Goal: Task Accomplishment & Management: Complete application form

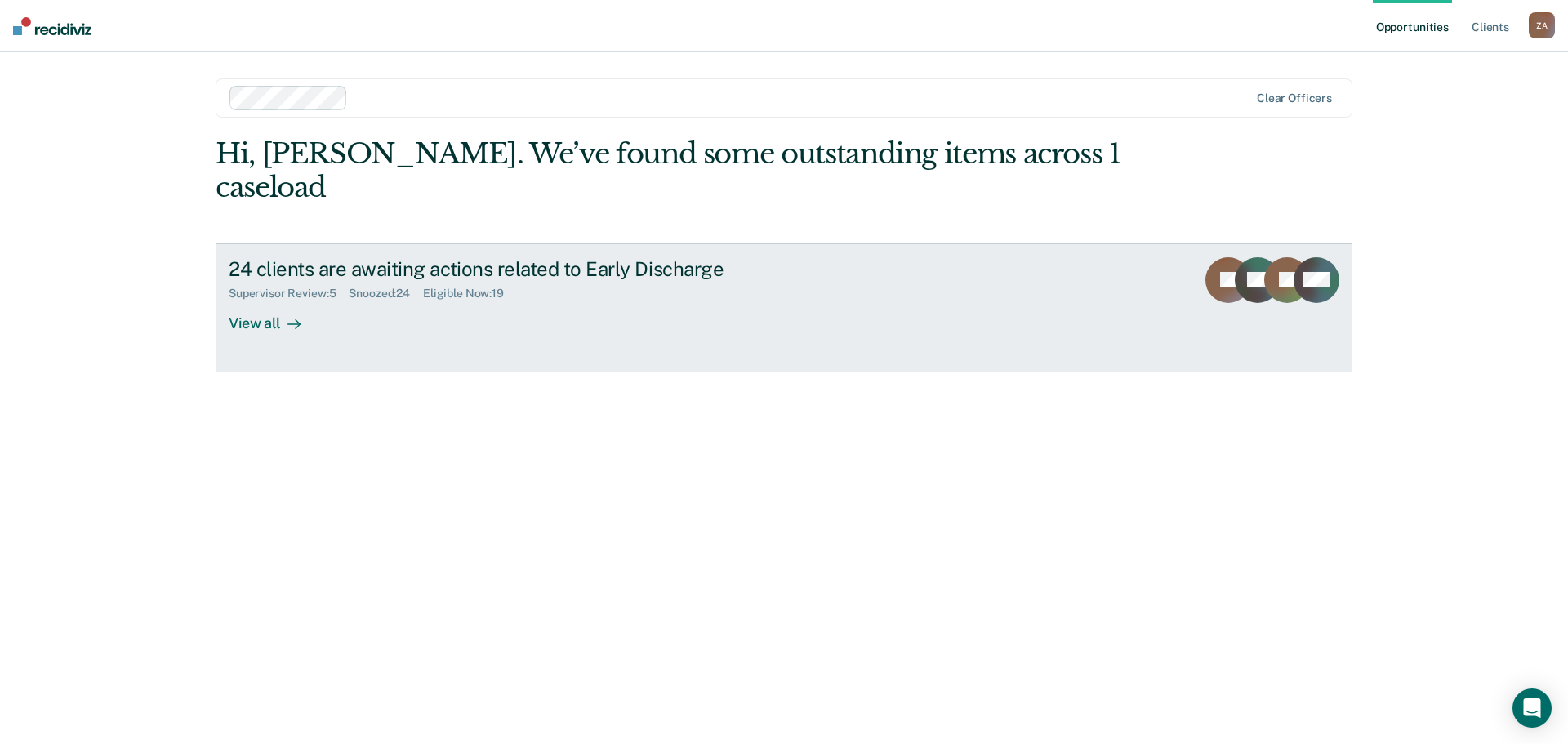
click at [263, 300] on div "View all" at bounding box center [274, 316] width 91 height 32
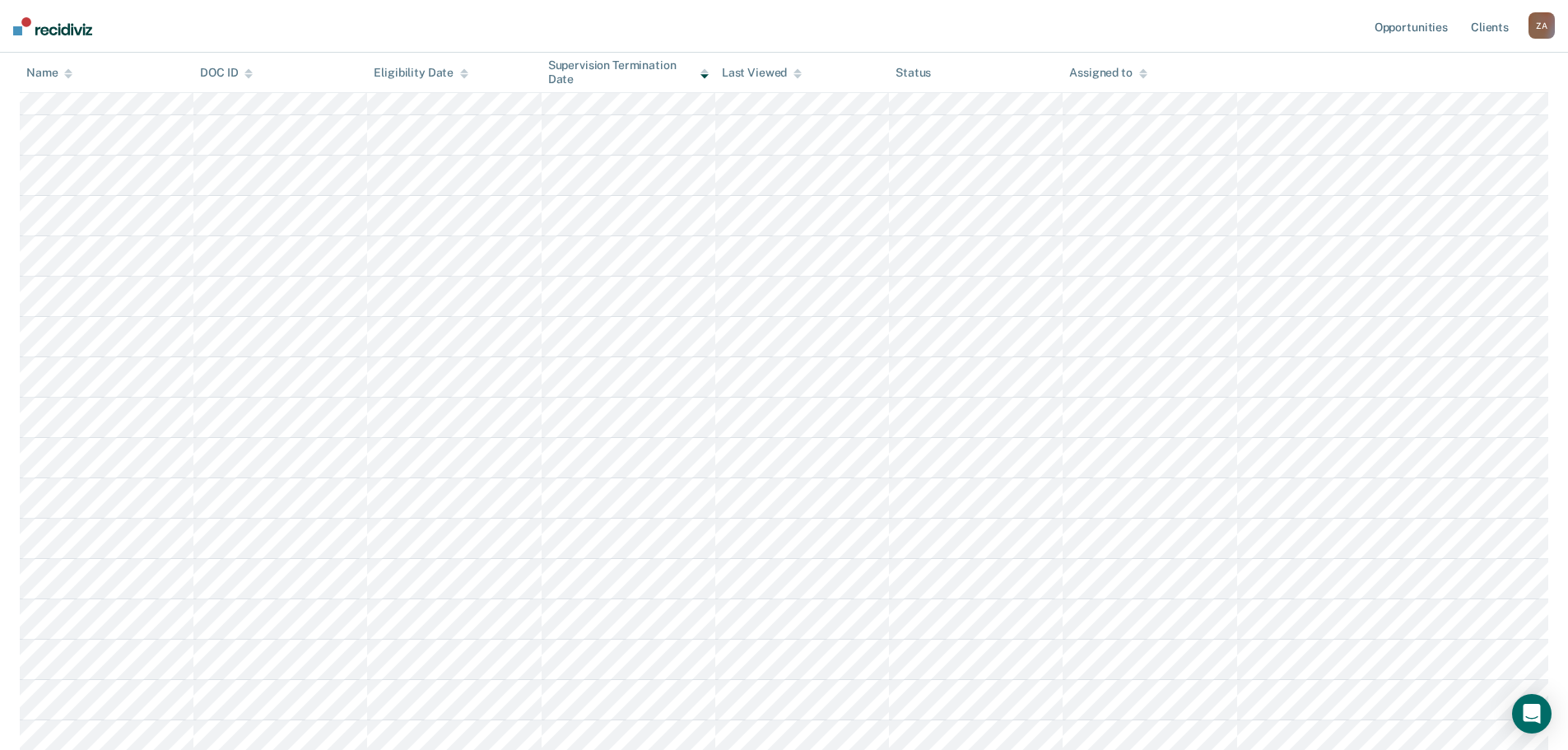
scroll to position [165, 0]
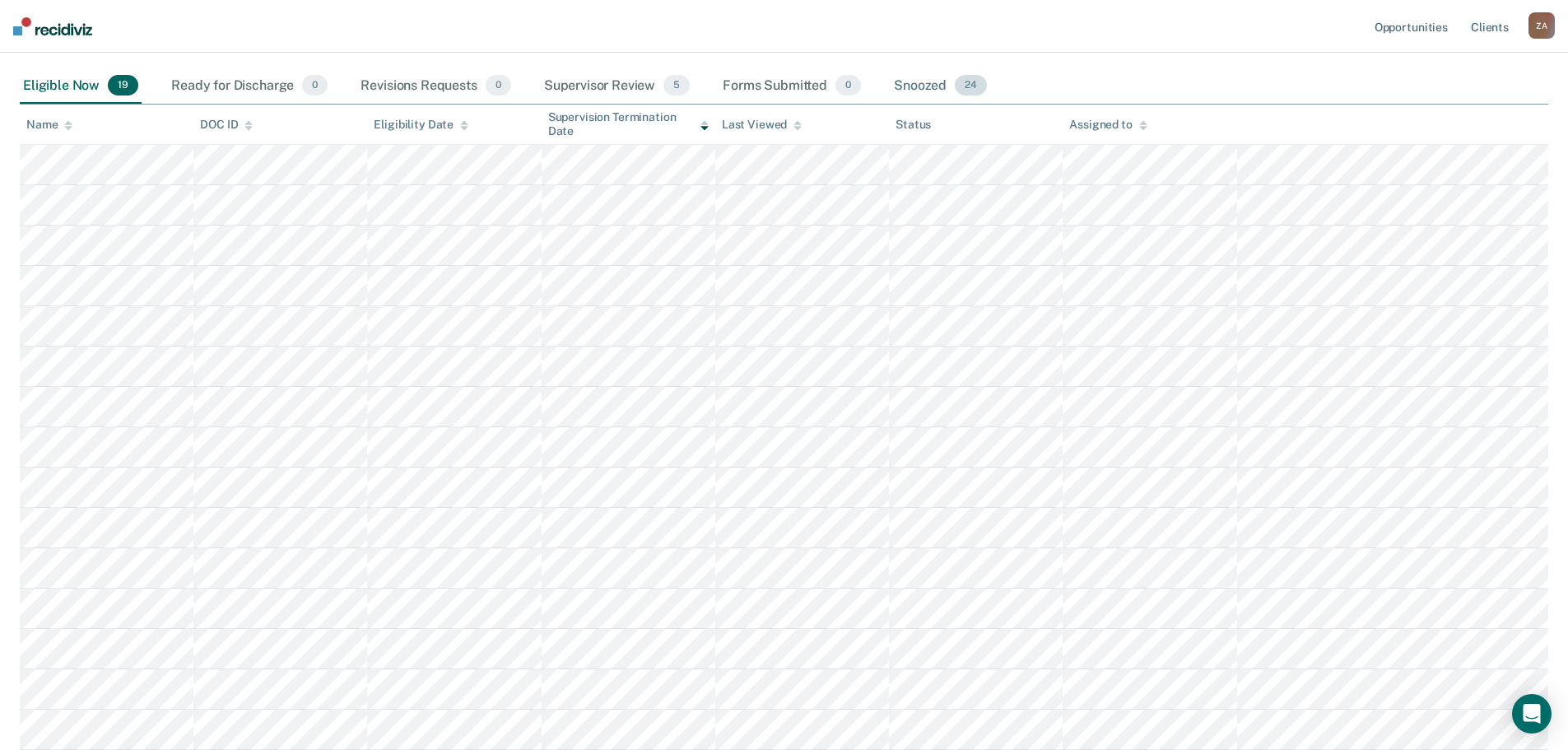
click at [932, 78] on div "Snoozed 24" at bounding box center [939, 86] width 100 height 36
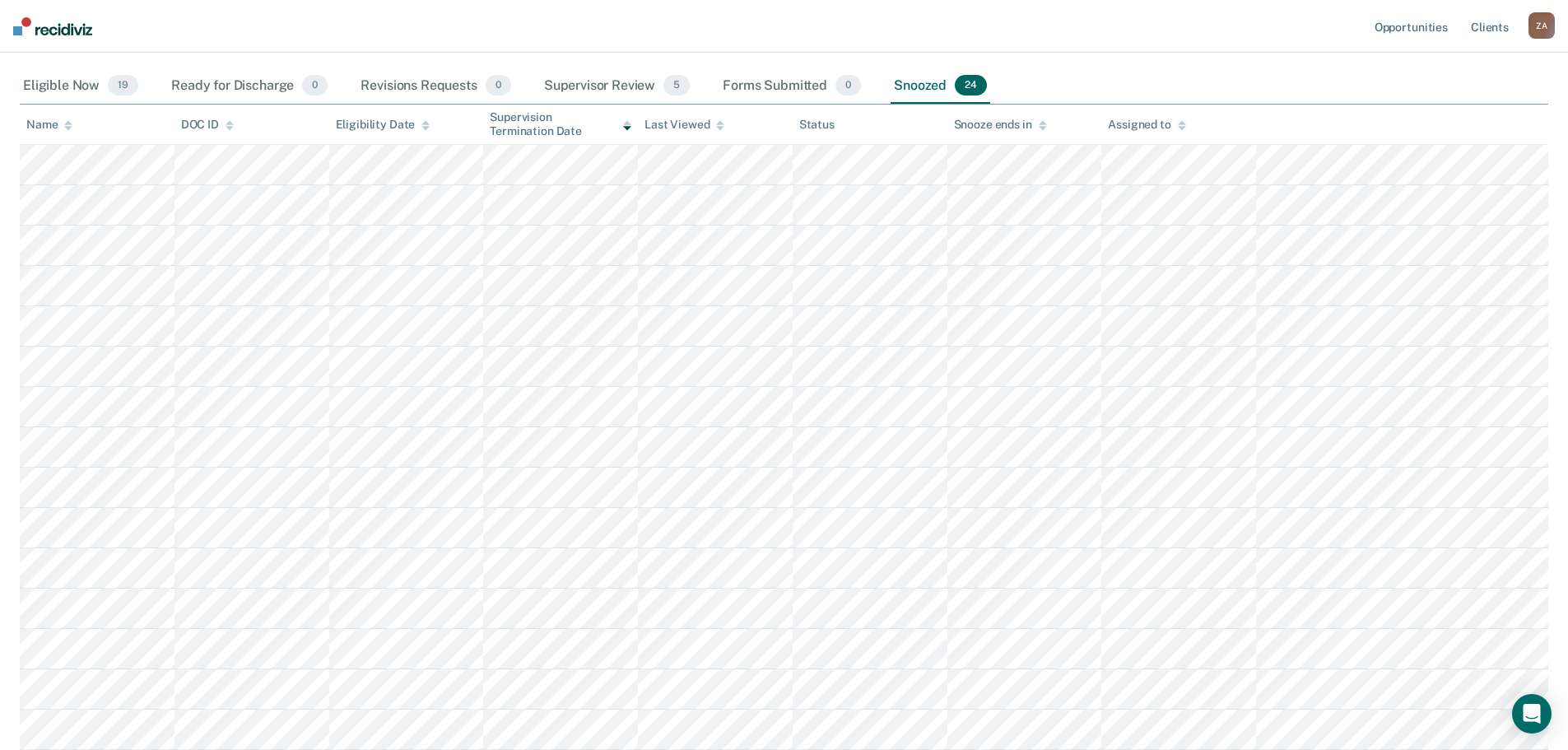
click at [66, 130] on icon at bounding box center [68, 125] width 9 height 10
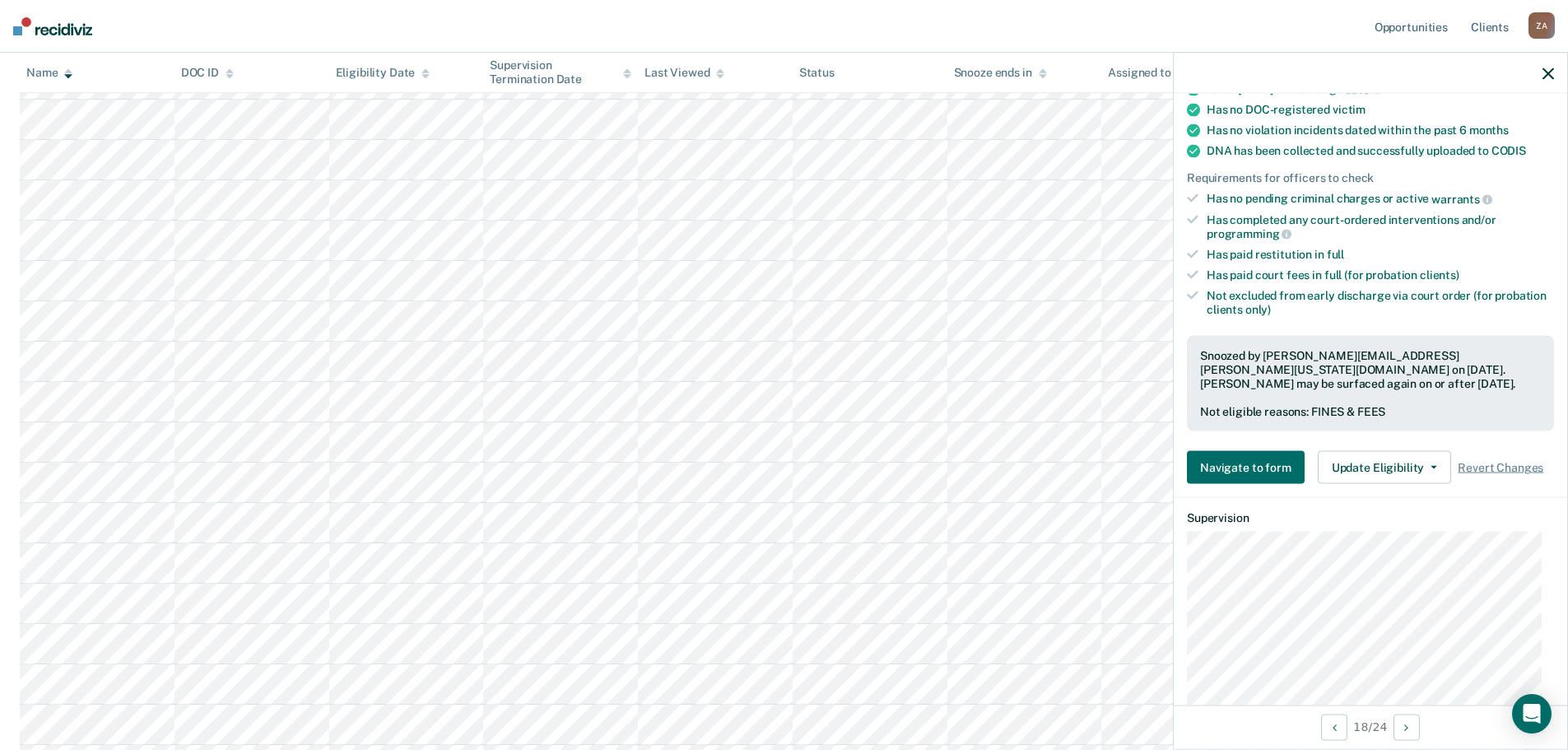
scroll to position [329, 0]
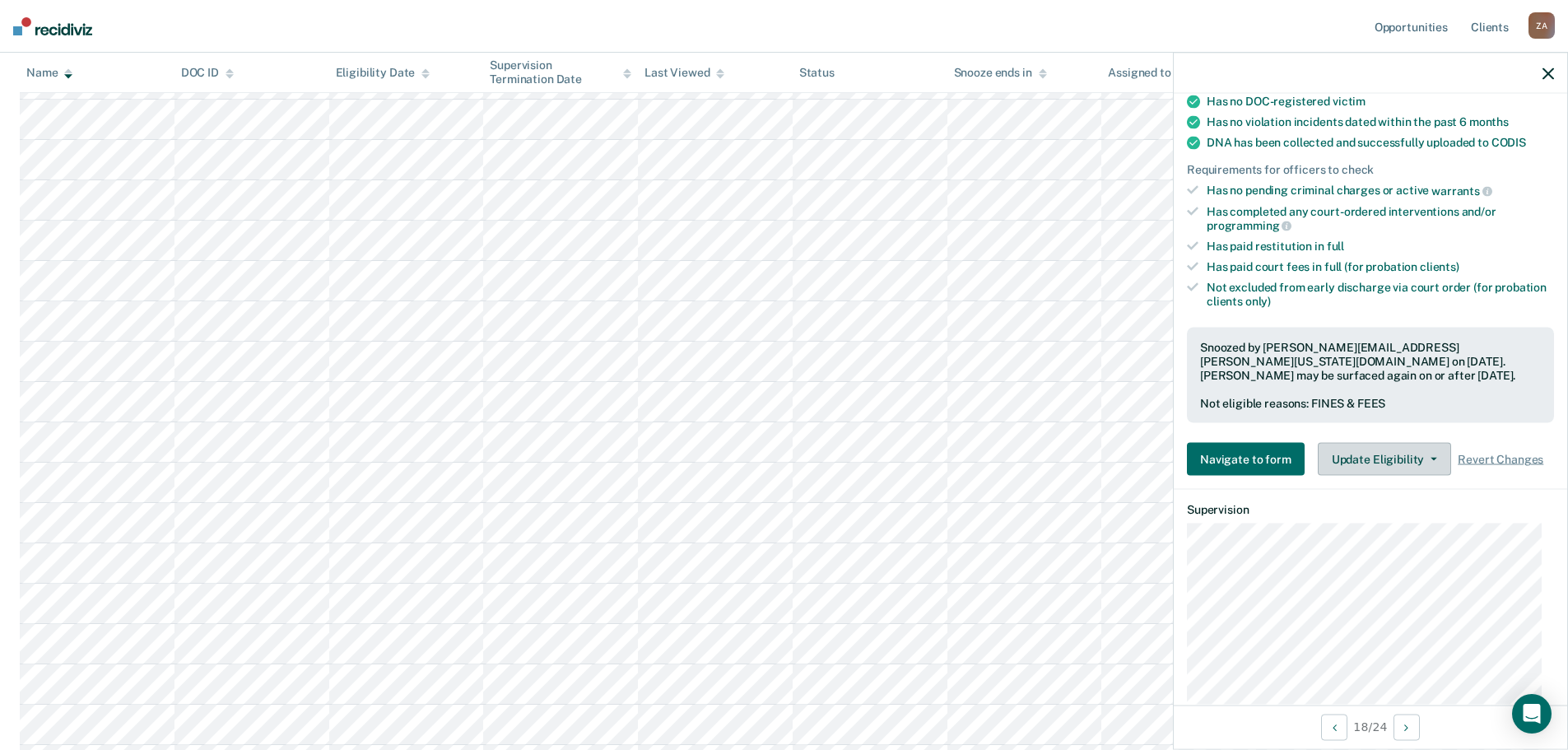
click at [1384, 446] on button "Update Eligibility" at bounding box center [1384, 459] width 134 height 33
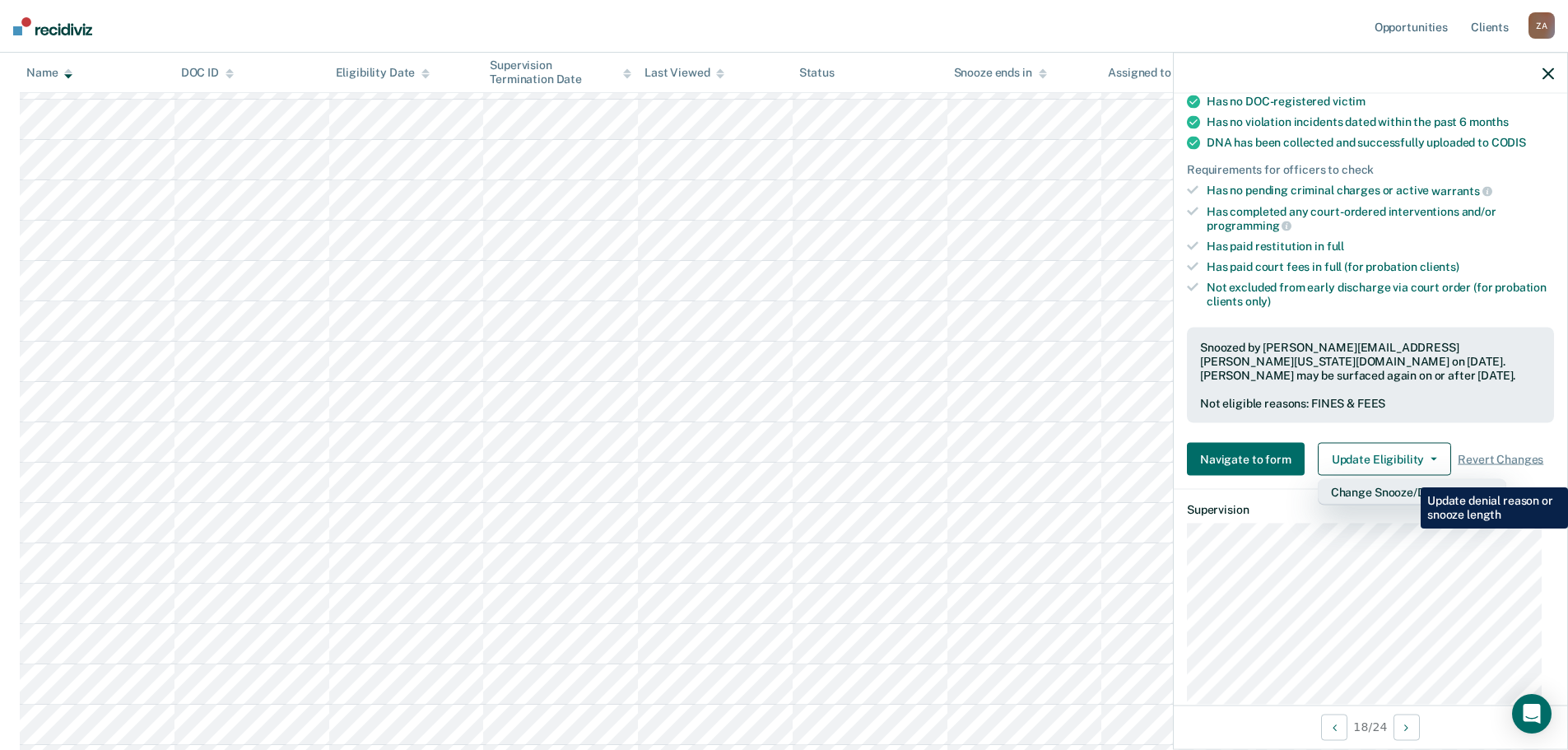
click at [1408, 479] on button "Change Snooze/Denial Reason" at bounding box center [1412, 492] width 189 height 27
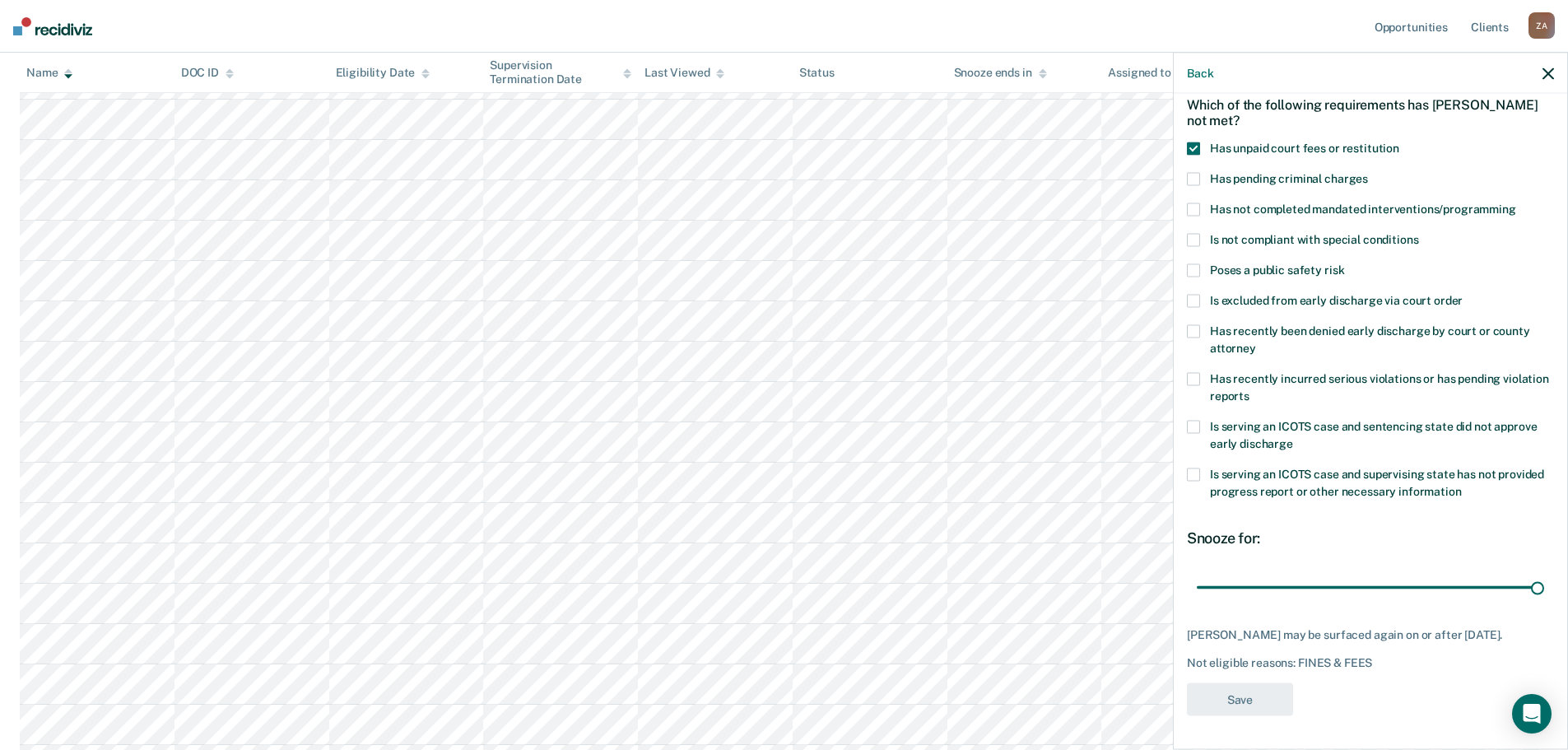
scroll to position [90, 0]
click at [1190, 141] on span at bounding box center [1194, 148] width 13 height 13
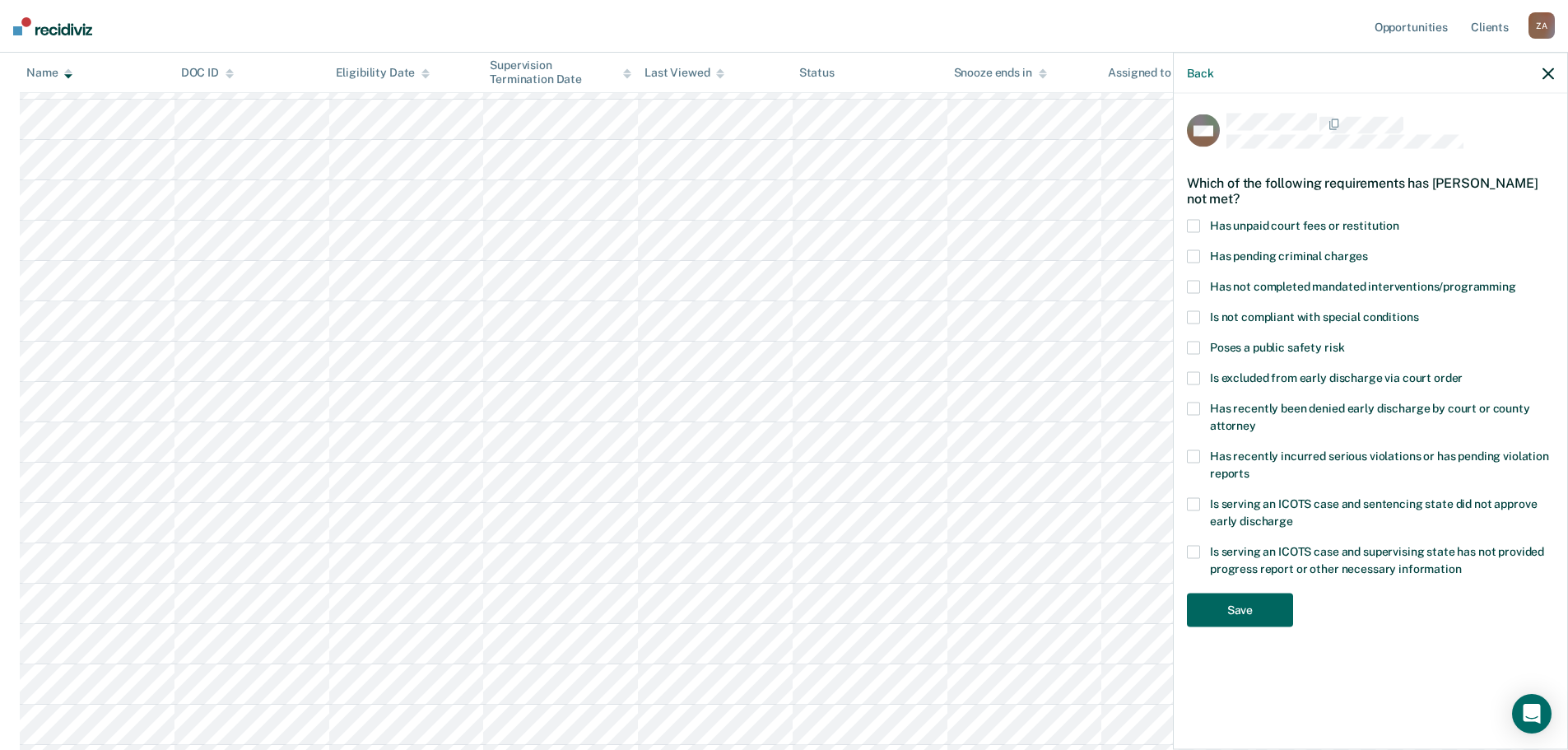
click at [1268, 609] on button "Save" at bounding box center [1240, 611] width 106 height 34
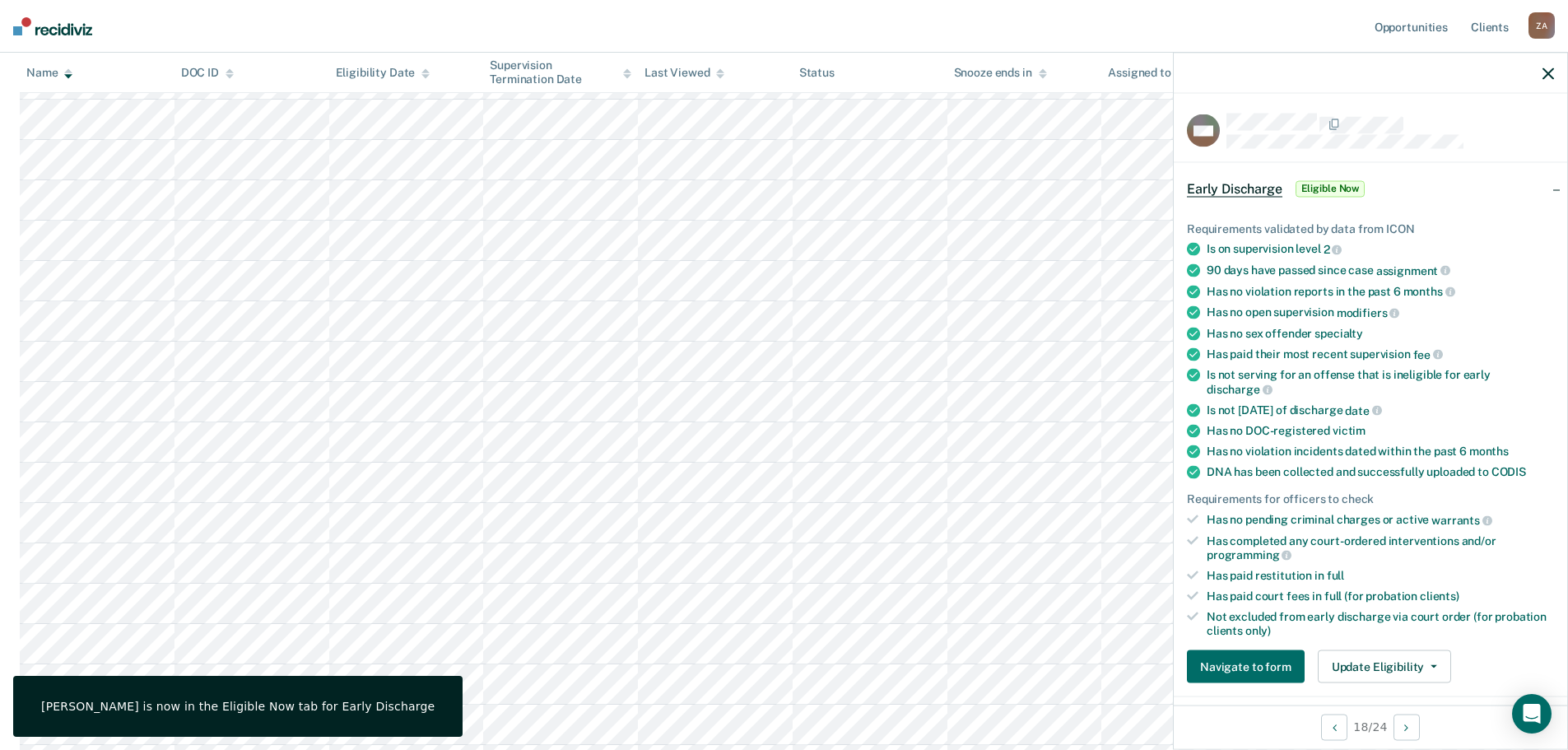
click at [48, 76] on div "Name" at bounding box center [49, 72] width 46 height 14
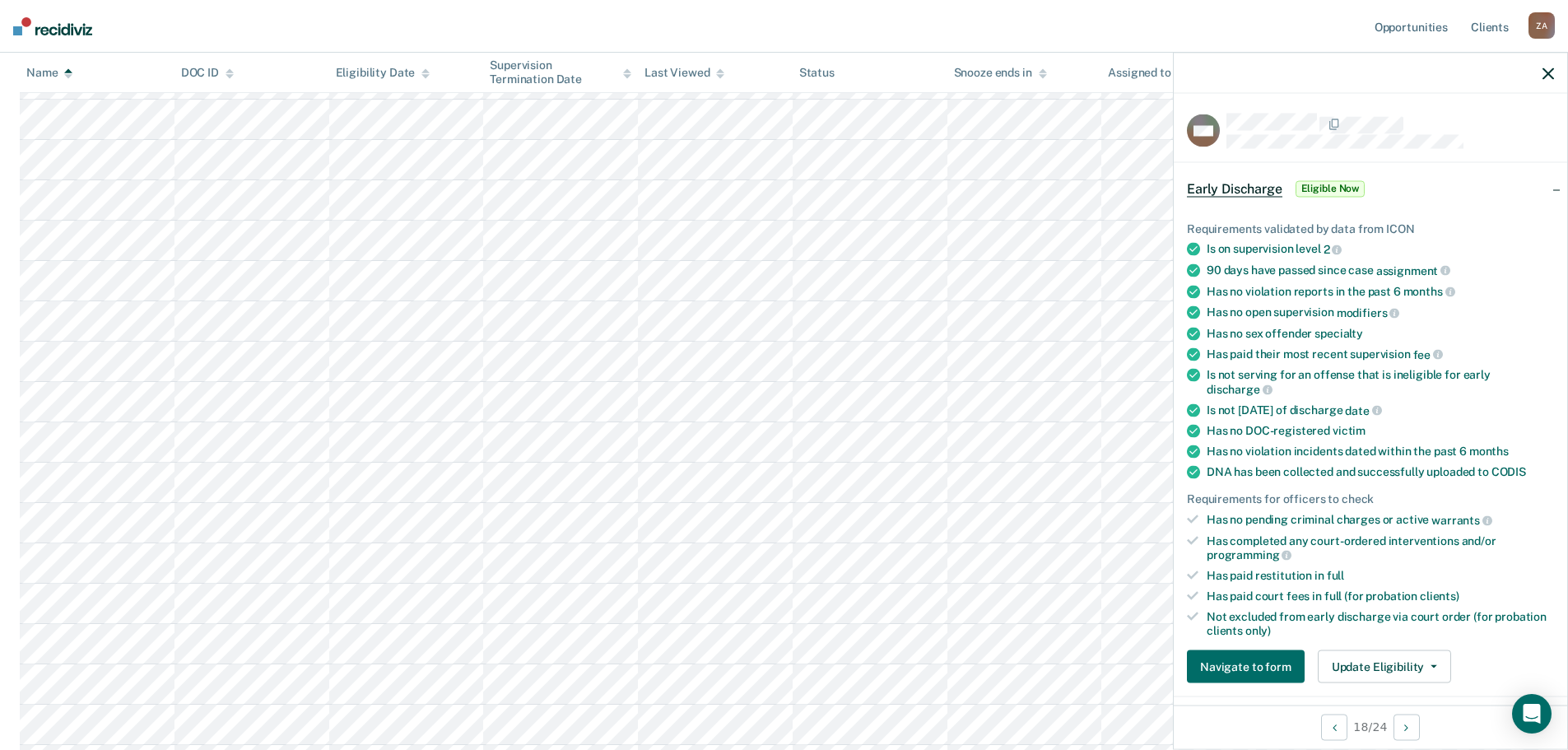
click at [1549, 69] on icon "button" at bounding box center [1548, 73] width 11 height 11
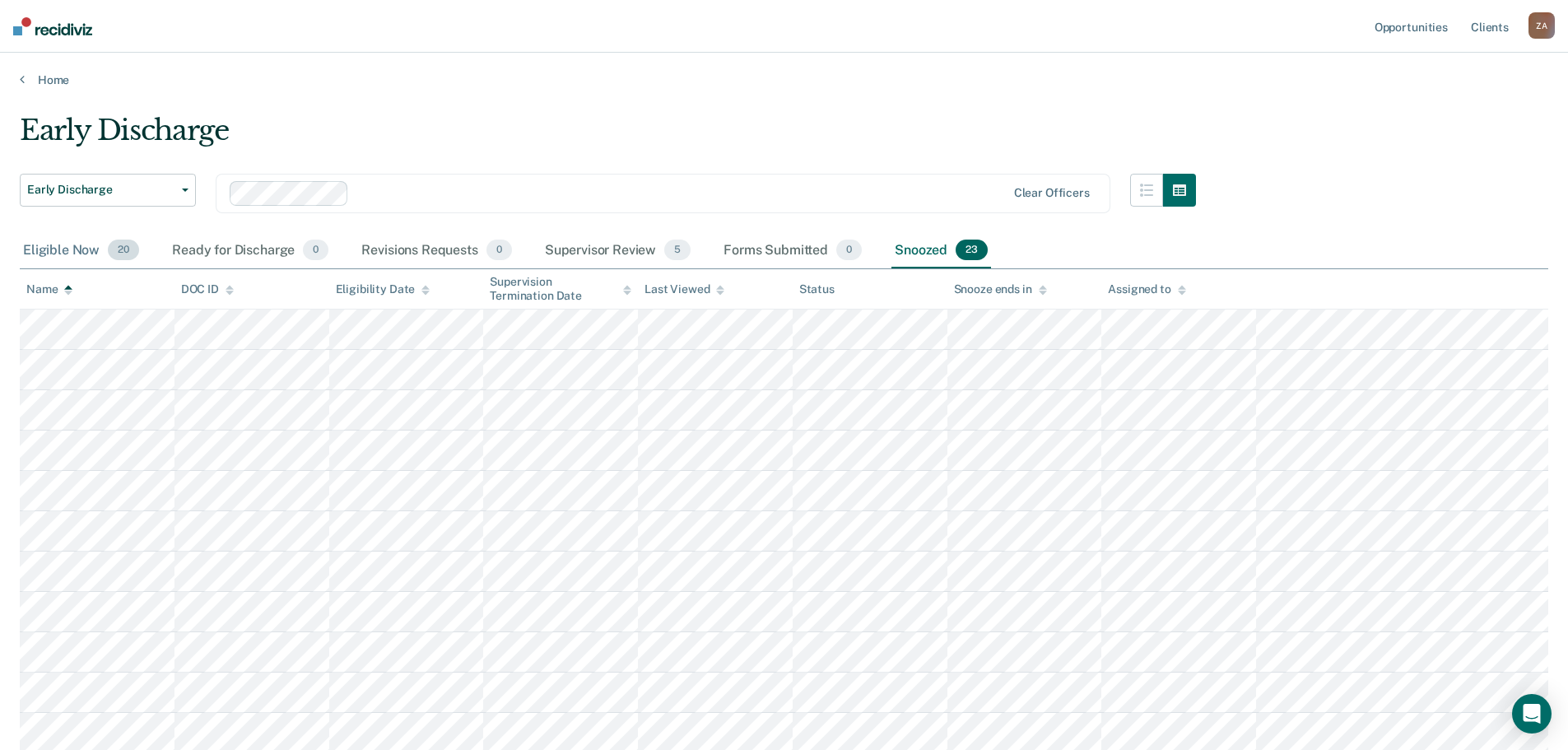
click at [69, 257] on div "Eligible Now 20" at bounding box center [81, 251] width 122 height 36
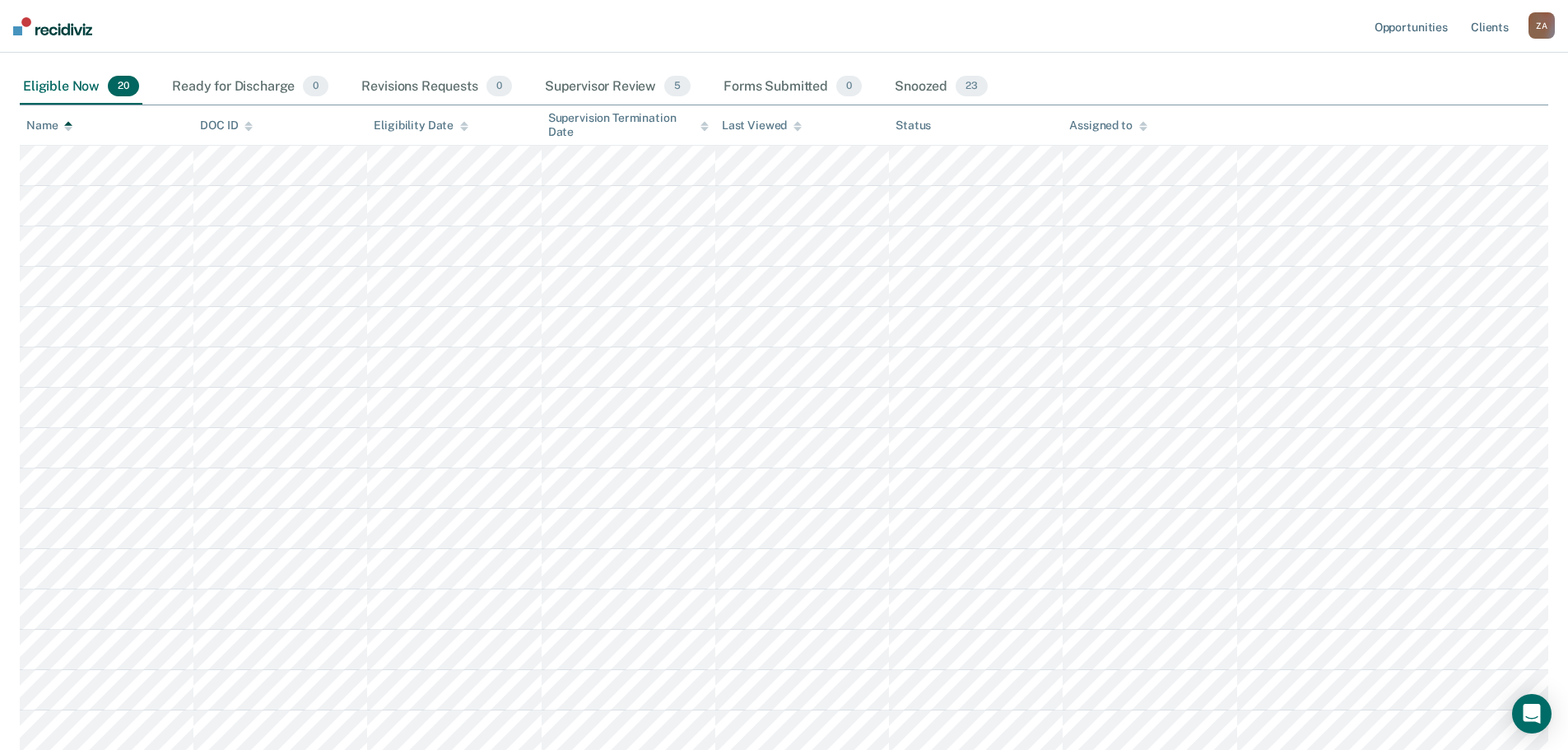
scroll to position [165, 0]
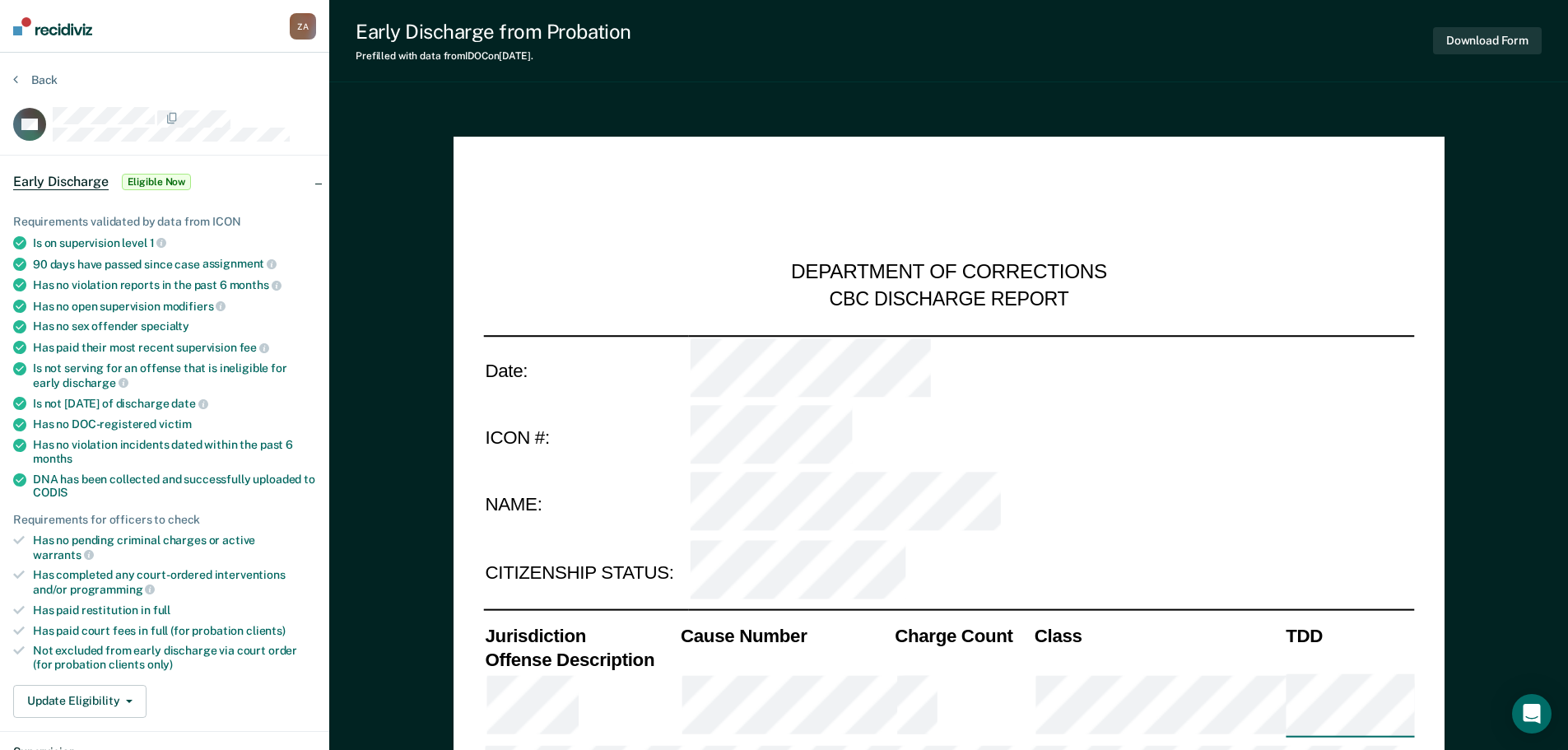
type textarea "x"
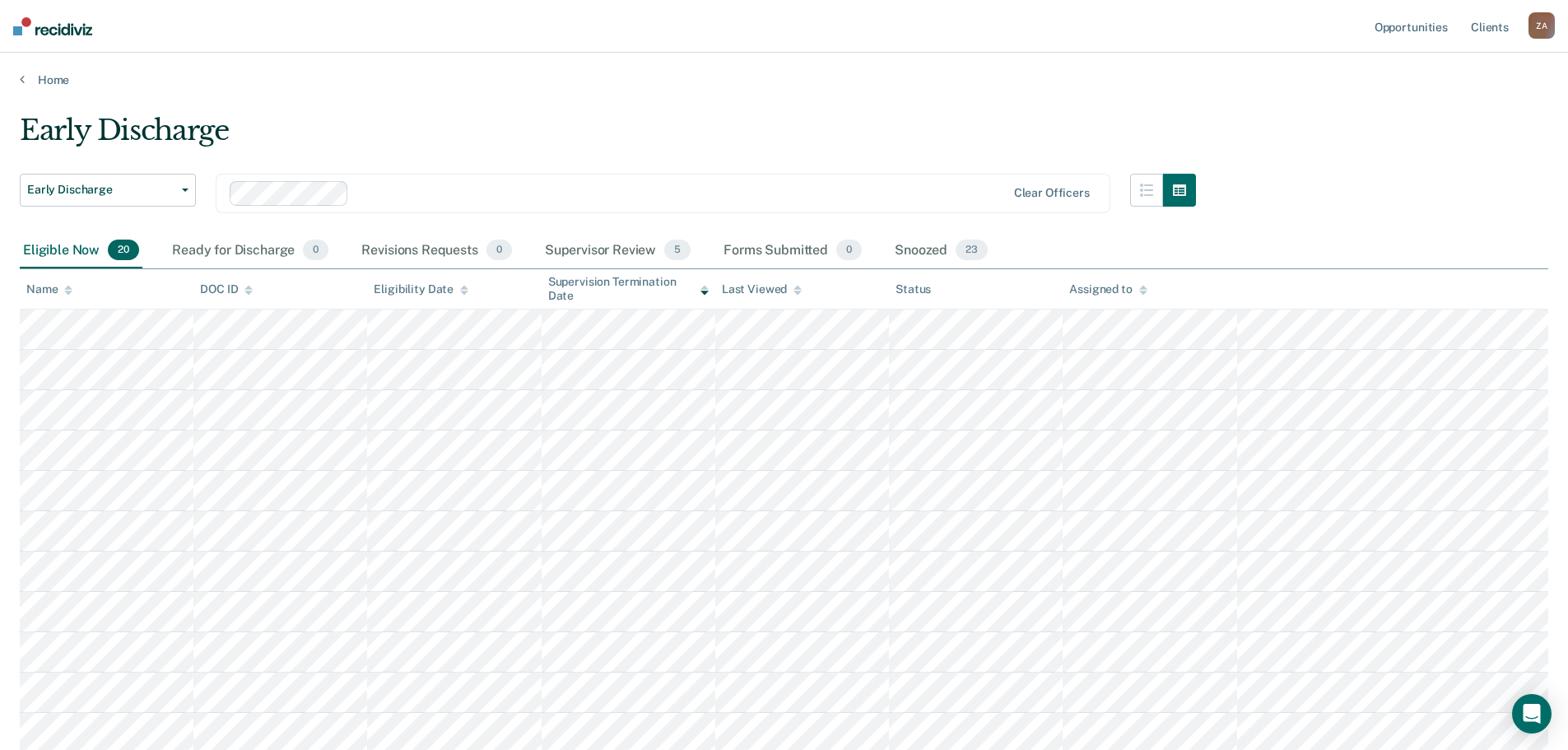
scroll to position [165, 0]
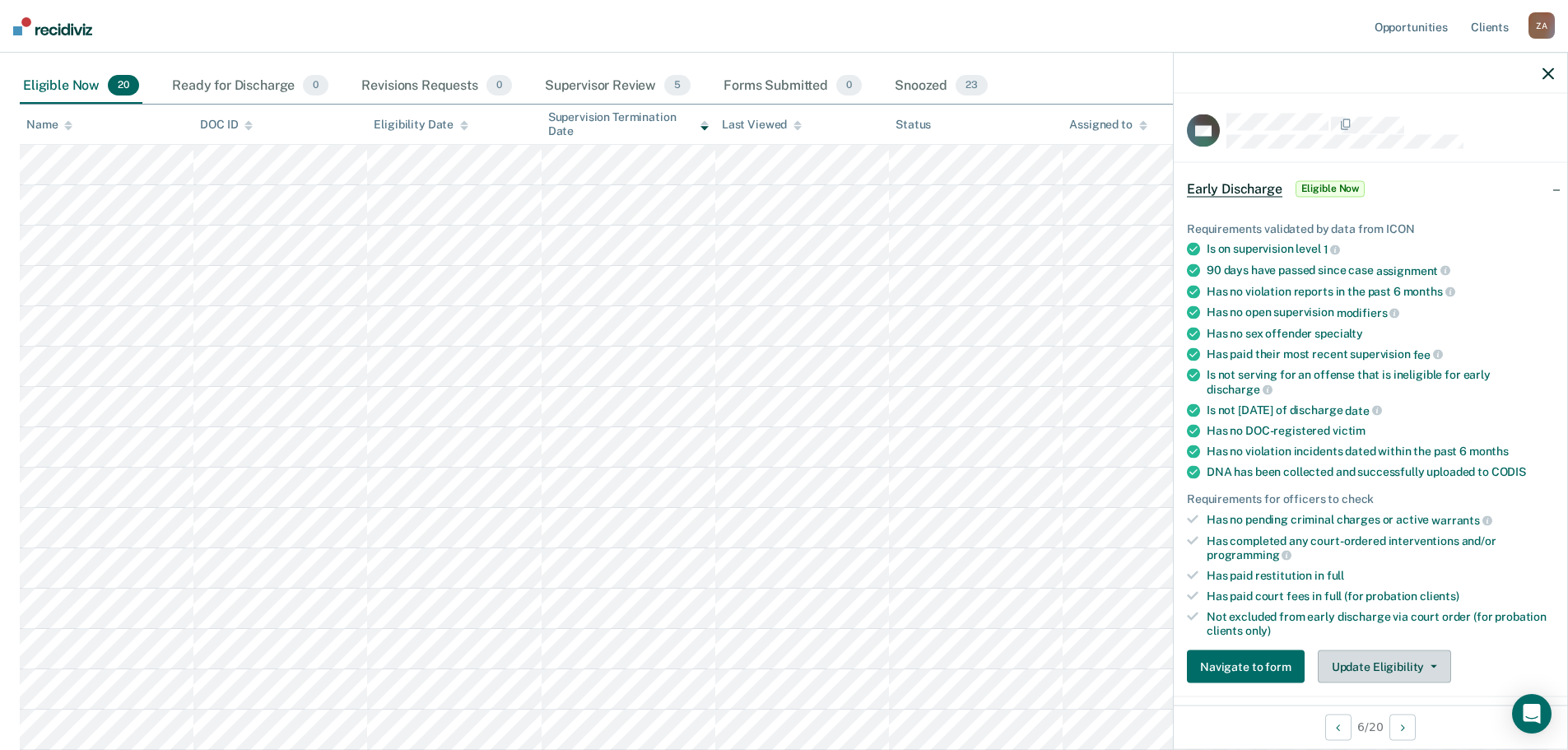
click at [1369, 661] on button "Update Eligibility" at bounding box center [1384, 667] width 134 height 33
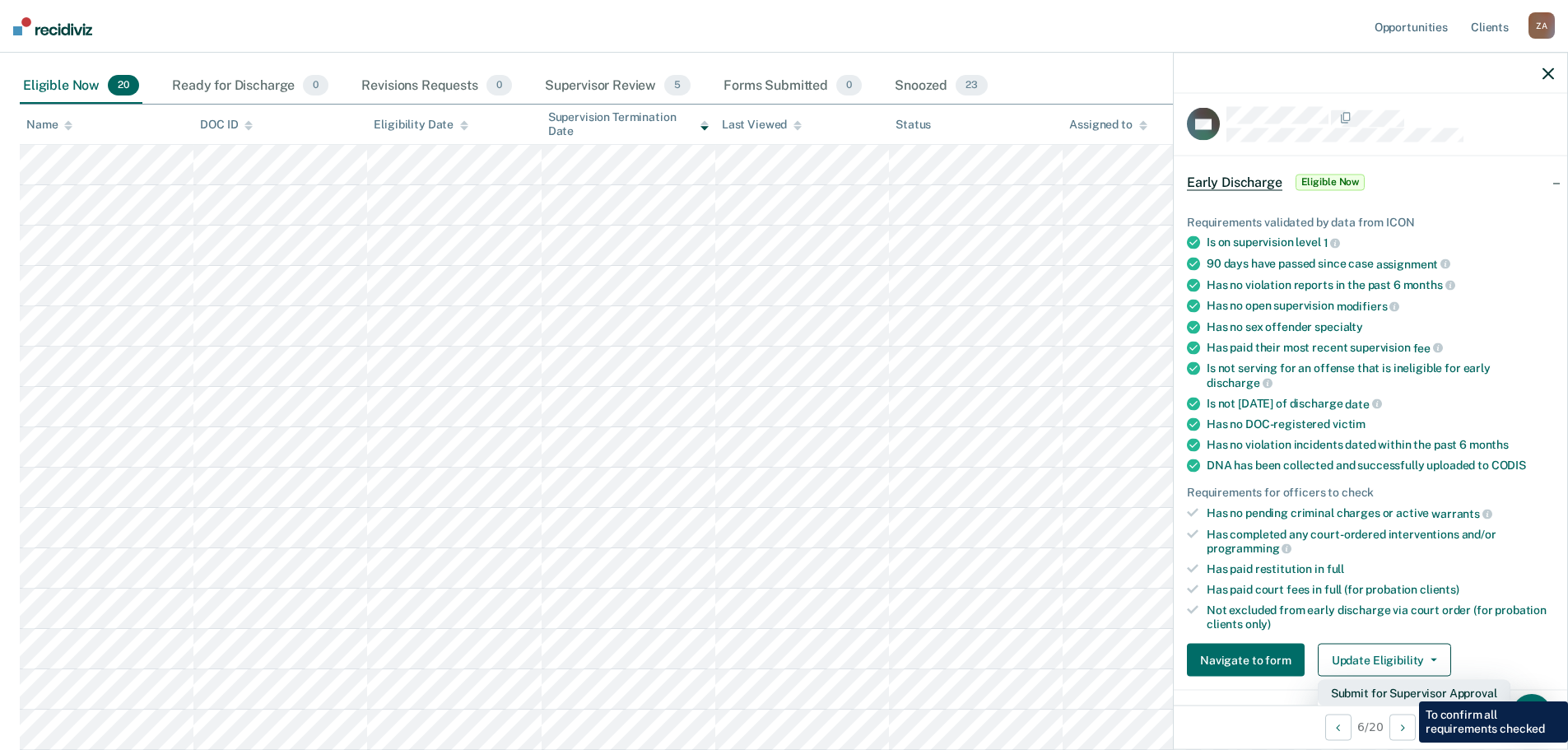
click at [1406, 689] on button "Submit for Supervisor Approval" at bounding box center [1413, 693] width 192 height 27
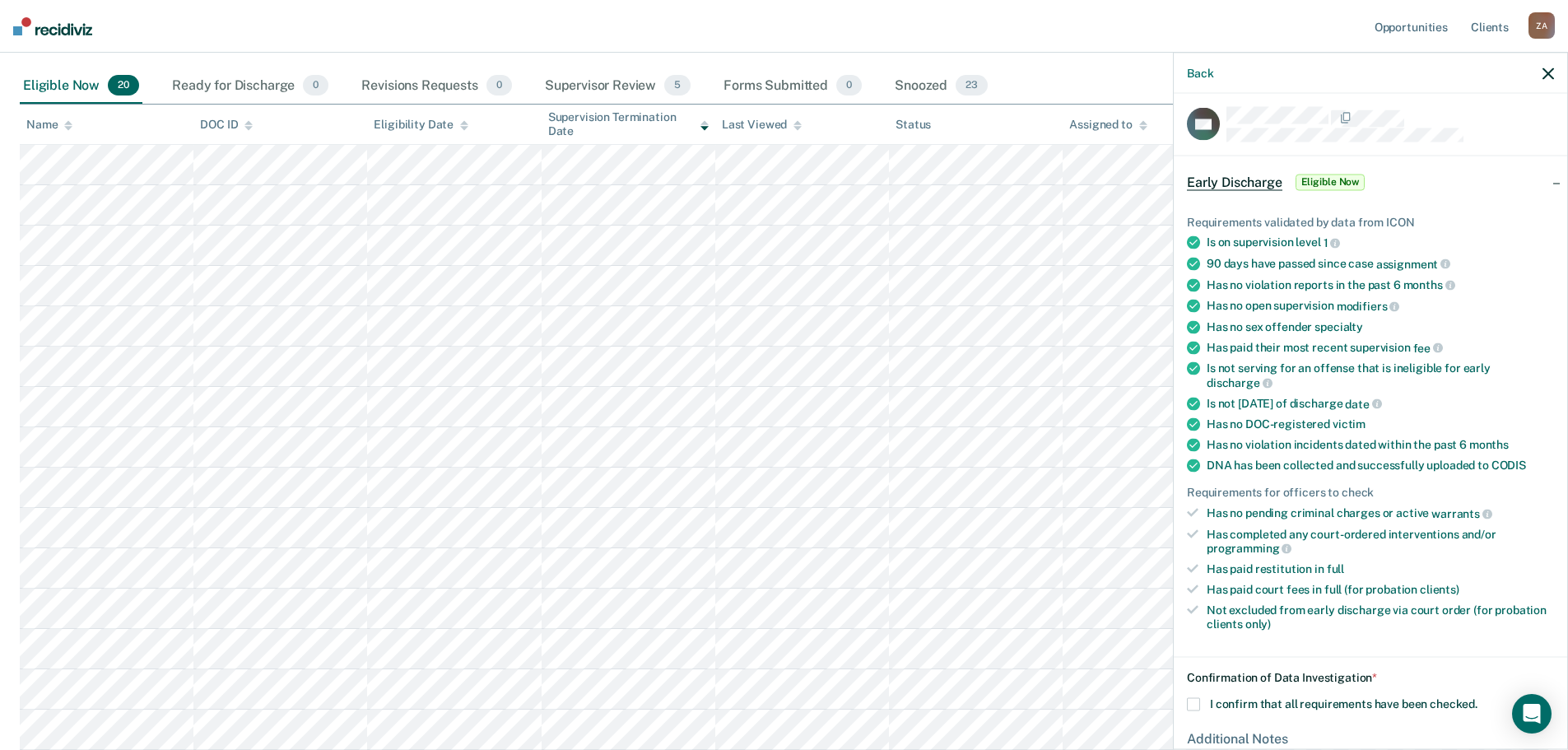
click at [1199, 702] on span at bounding box center [1194, 704] width 13 height 13
click at [1477, 698] on input "I confirm that all requirements have been checked." at bounding box center [1477, 698] width 0 height 0
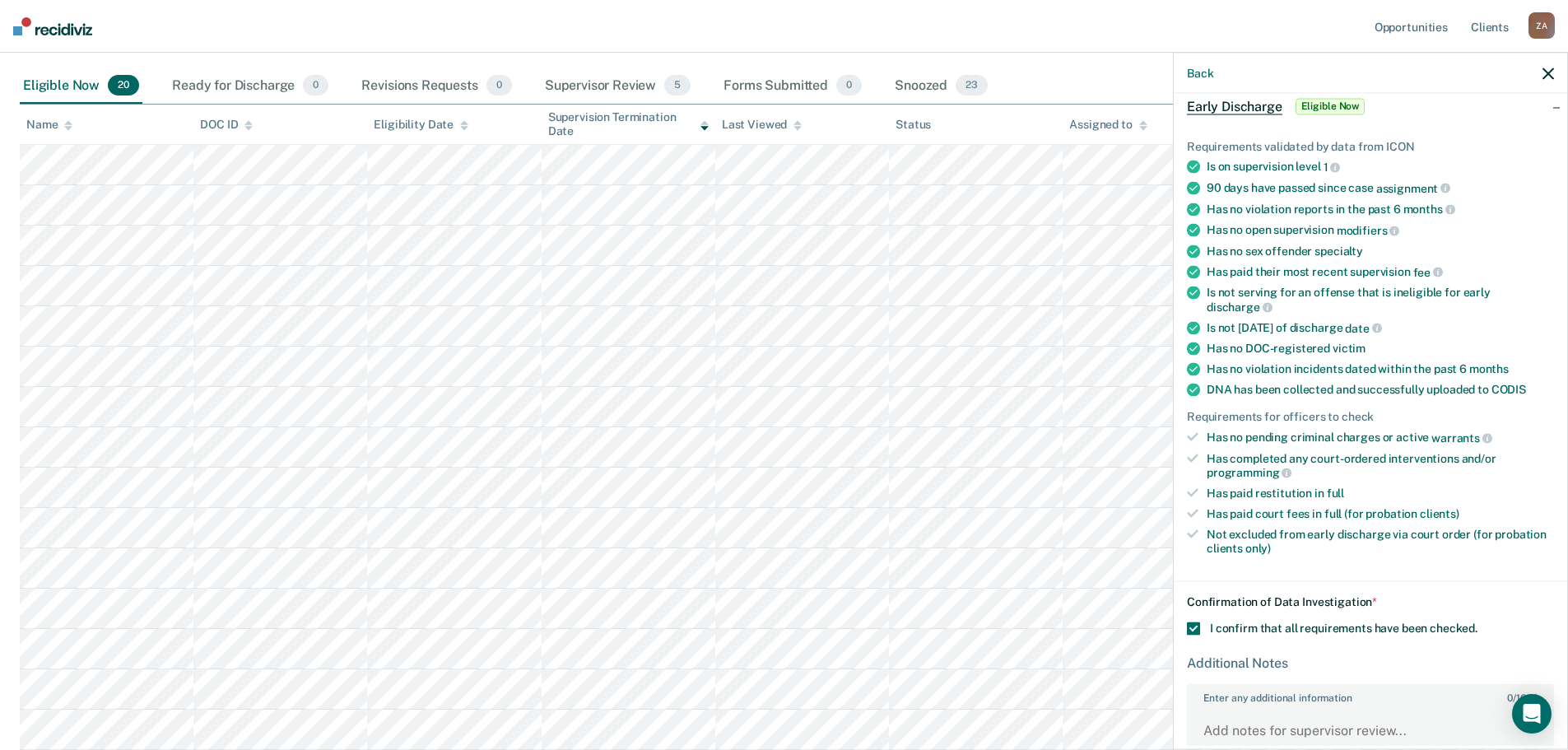
scroll to position [181, 0]
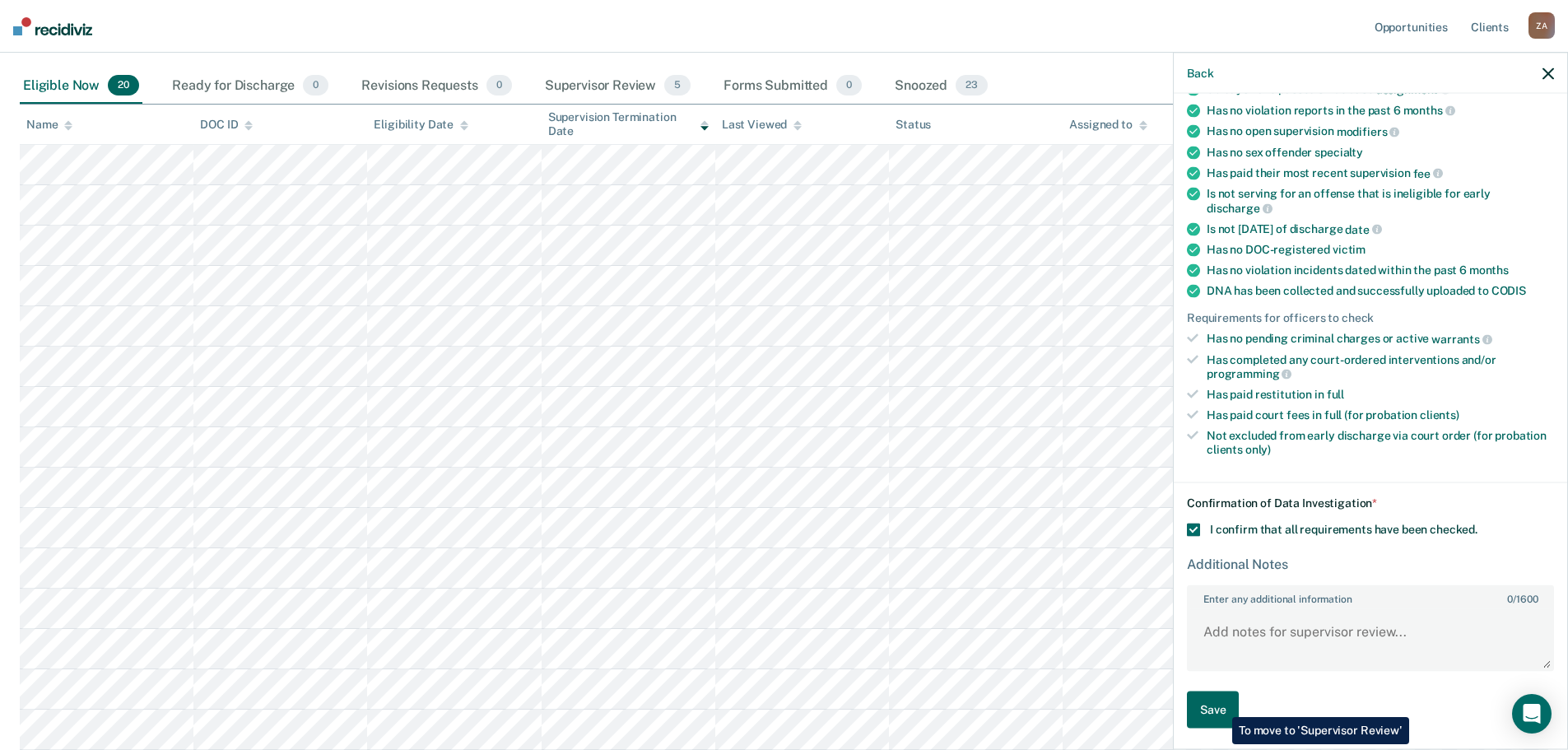
click at [1219, 704] on button "Save" at bounding box center [1212, 709] width 52 height 37
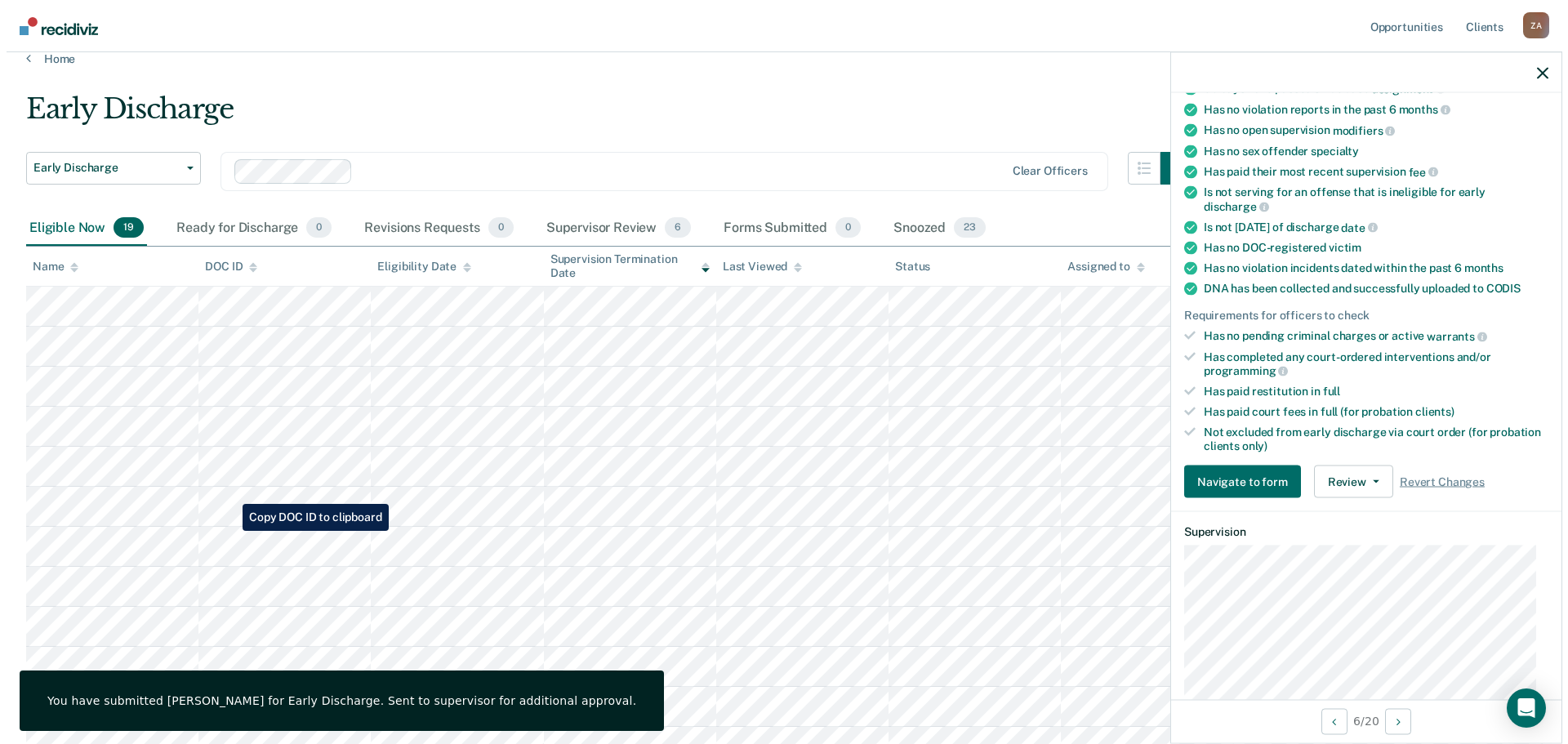
scroll to position [0, 0]
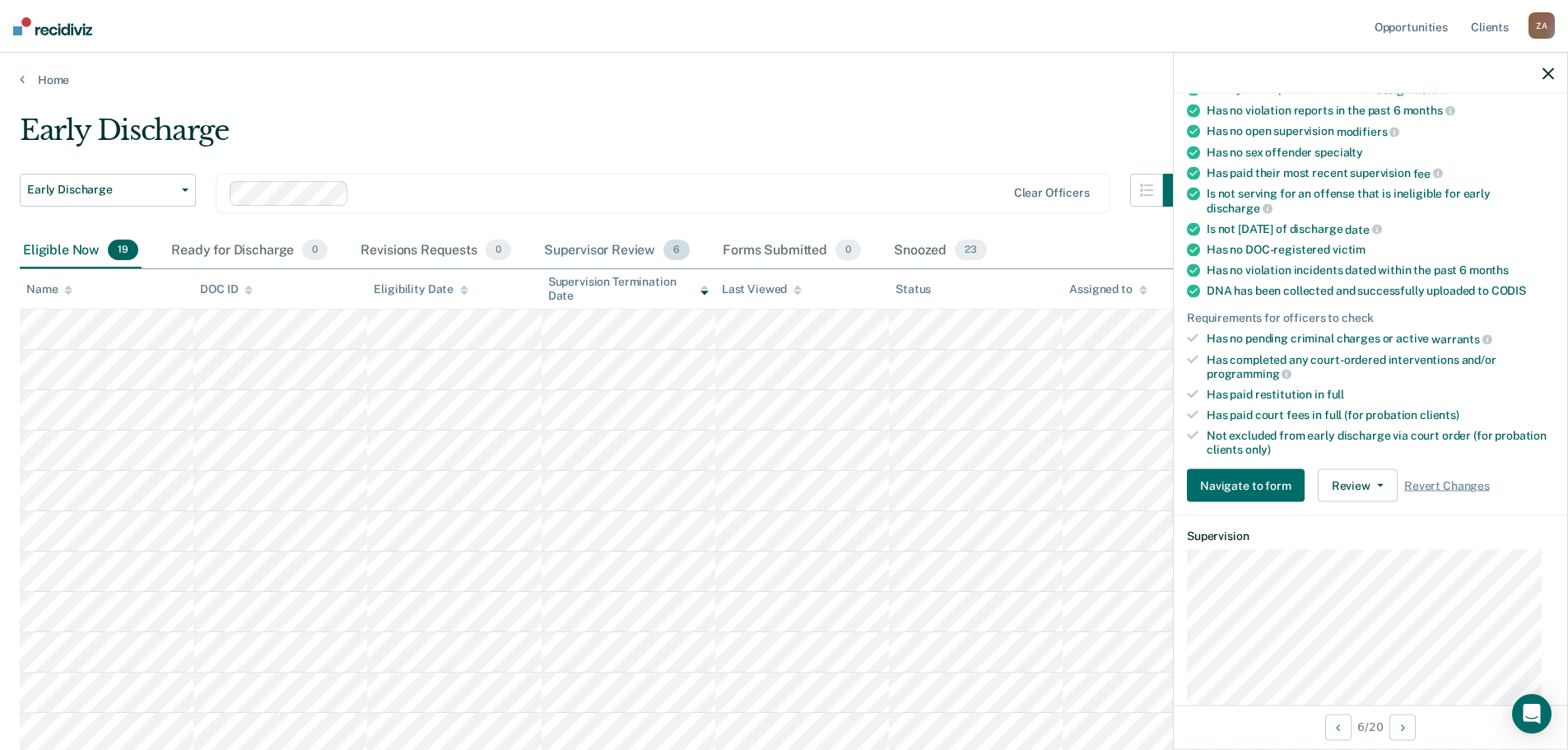
click at [608, 252] on div "Supervisor Review 6" at bounding box center [616, 251] width 153 height 36
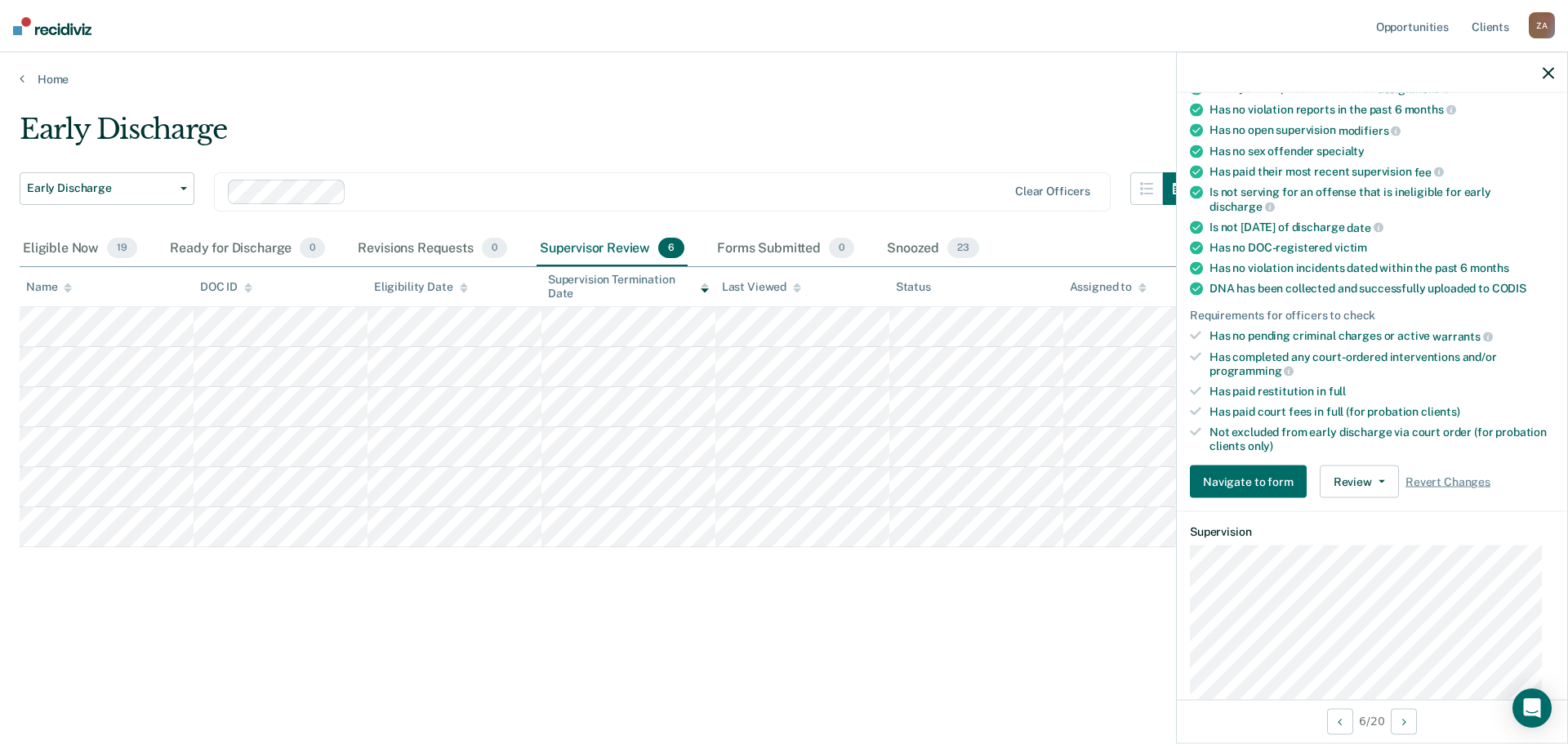
click at [1543, 73] on icon "button" at bounding box center [1548, 72] width 11 height 11
